Goal: Task Accomplishment & Management: Use online tool/utility

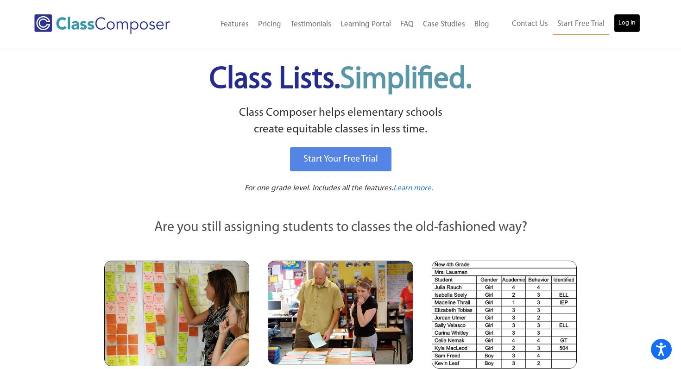
click at [624, 23] on link "Log In" at bounding box center [627, 23] width 26 height 19
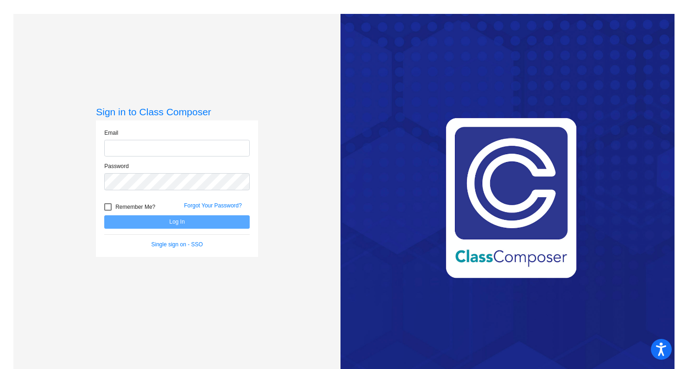
type input "[PERSON_NAME][EMAIL_ADDRESS][PERSON_NAME][DOMAIN_NAME]"
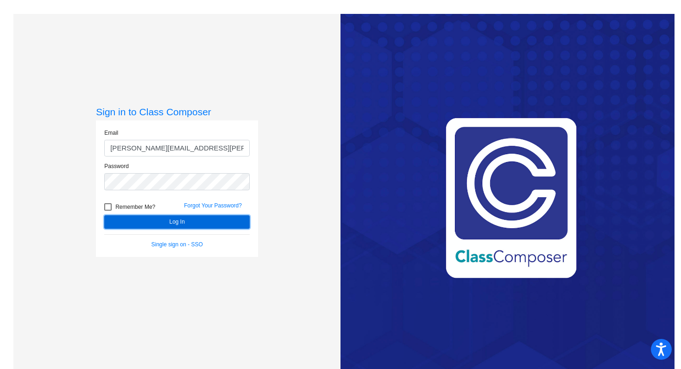
click at [176, 221] on button "Log In" at bounding box center [177, 222] width 146 height 13
click at [176, 221] on mat-sidenav-content "Sign in to Class Composer Email [PERSON_NAME][EMAIL_ADDRESS][PERSON_NAME][DOMAI…" at bounding box center [340, 184] width 681 height 369
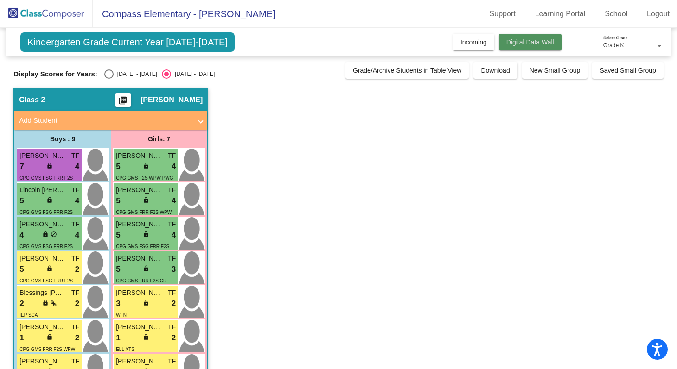
click at [553, 44] on span "Digital Data Wall" at bounding box center [530, 41] width 48 height 7
click at [207, 49] on span "Kindergarten Grade Current Year [DATE]-[DATE]" at bounding box center [127, 41] width 214 height 19
click at [614, 48] on span "Grade K" at bounding box center [613, 45] width 21 height 6
click at [507, 111] on div at bounding box center [338, 184] width 677 height 369
click at [515, 43] on span "Digital Data Wall" at bounding box center [530, 41] width 48 height 7
